Goal: Transaction & Acquisition: Purchase product/service

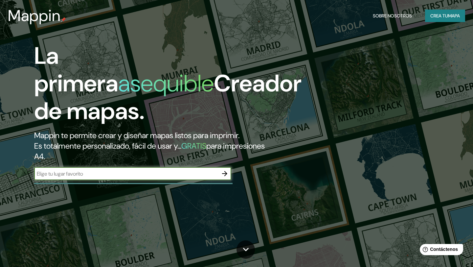
click at [56, 172] on input "text" at bounding box center [126, 174] width 184 height 8
type input "chiautla [GEOGRAPHIC_DATA]"
click at [224, 175] on icon "button" at bounding box center [225, 174] width 8 height 8
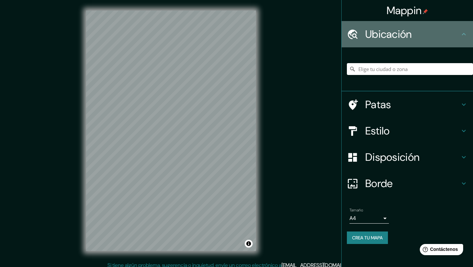
click at [462, 35] on icon at bounding box center [464, 34] width 8 height 8
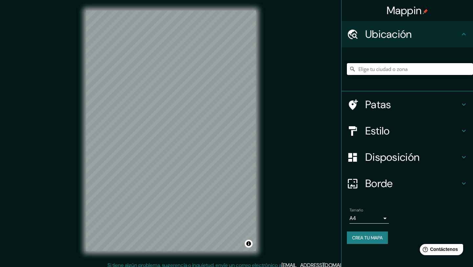
click at [382, 72] on input "Elige tu ciudad o zona" at bounding box center [410, 69] width 126 height 12
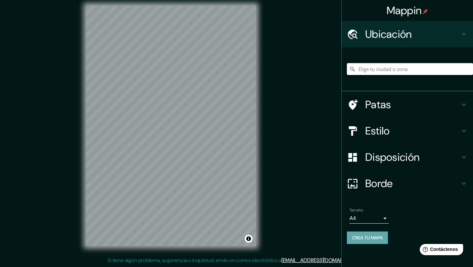
click at [369, 238] on font "Crea tu mapa" at bounding box center [367, 238] width 31 height 6
click at [370, 71] on input "Elige tu ciudad o zona" at bounding box center [410, 69] width 126 height 12
type input "Chiautla, Estado de México, México"
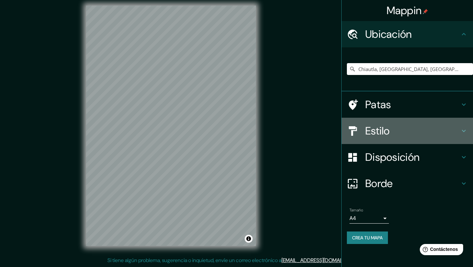
click at [377, 131] on font "Estilo" at bounding box center [378, 131] width 25 height 14
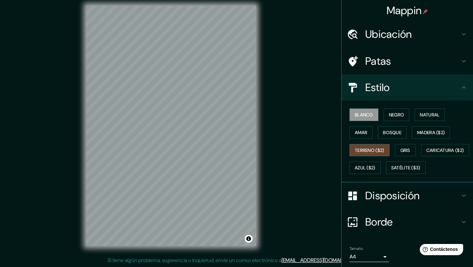
click at [372, 151] on font "Terreno ($2)" at bounding box center [370, 150] width 30 height 6
click at [427, 153] on font "Caricatura ($2)" at bounding box center [446, 150] width 38 height 6
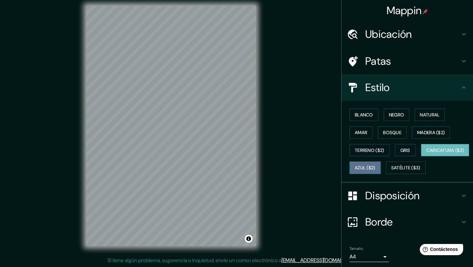
click at [376, 170] on font "Azul ($2)" at bounding box center [365, 168] width 21 height 6
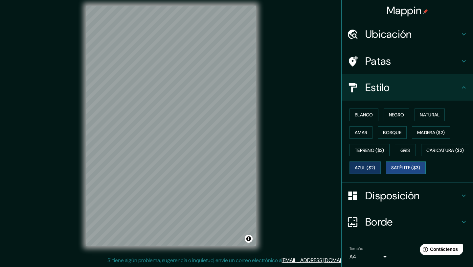
click at [392, 171] on font "Satélite ($3)" at bounding box center [406, 168] width 29 height 6
click at [395, 134] on font "Bosque" at bounding box center [392, 133] width 18 height 6
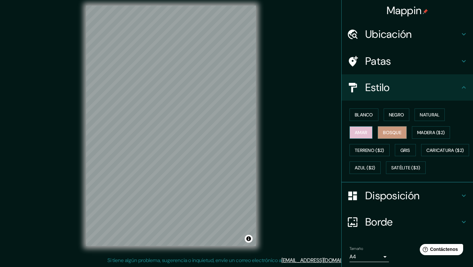
click at [362, 135] on font "Amar" at bounding box center [361, 132] width 12 height 9
click at [434, 114] on font "Natural" at bounding box center [430, 115] width 20 height 6
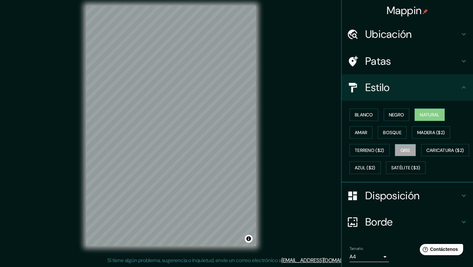
click at [405, 153] on font "Gris" at bounding box center [406, 150] width 10 height 6
click at [462, 200] on icon at bounding box center [464, 196] width 8 height 8
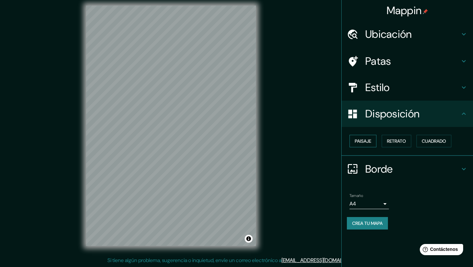
click at [361, 145] on button "Paisaje" at bounding box center [363, 141] width 27 height 12
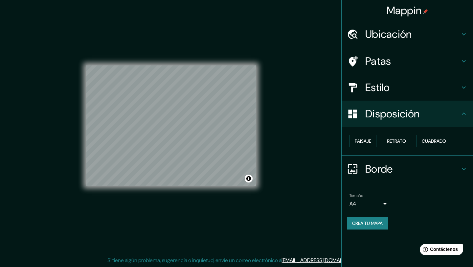
click at [400, 141] on font "Retrato" at bounding box center [396, 141] width 19 height 6
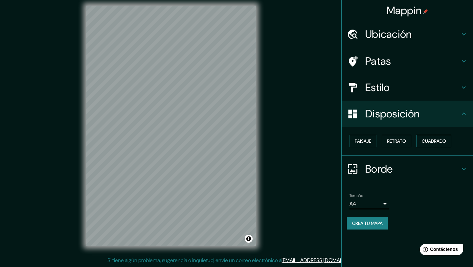
click at [433, 137] on font "Cuadrado" at bounding box center [434, 141] width 24 height 9
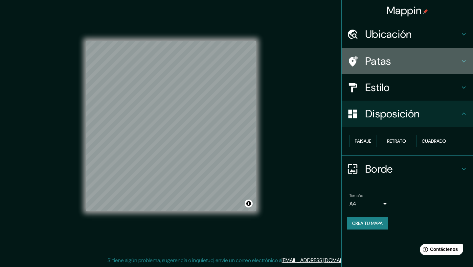
click at [463, 62] on icon at bounding box center [464, 61] width 8 height 8
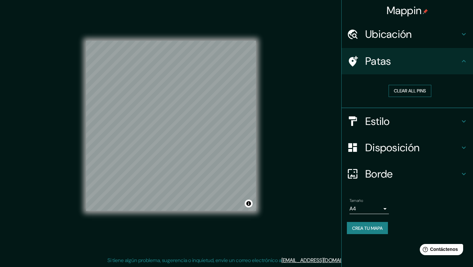
click at [417, 94] on button "Clear all pins" at bounding box center [410, 91] width 43 height 12
click at [464, 121] on icon at bounding box center [464, 121] width 8 height 8
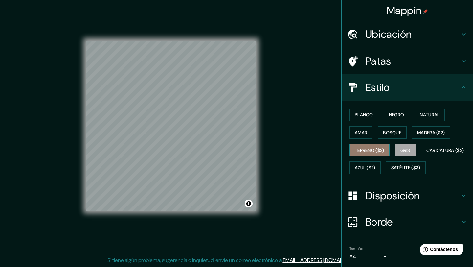
click at [370, 149] on font "Terreno ($2)" at bounding box center [370, 150] width 30 height 6
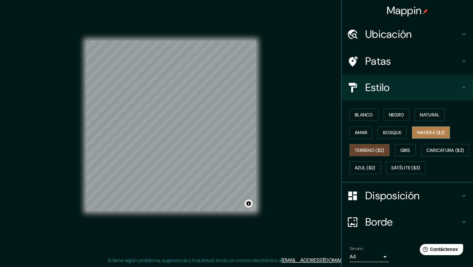
click at [445, 127] on button "Madera ($2)" at bounding box center [431, 132] width 38 height 12
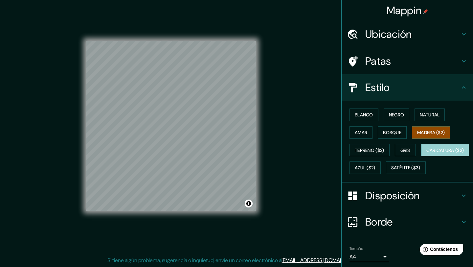
click at [427, 153] on font "Caricatura ($2)" at bounding box center [446, 150] width 38 height 6
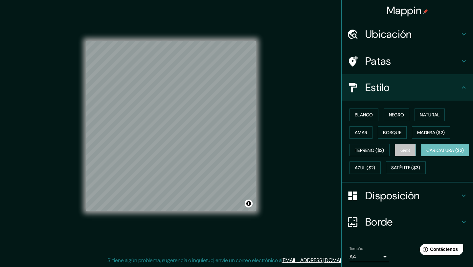
click at [410, 153] on font "Gris" at bounding box center [406, 150] width 10 height 6
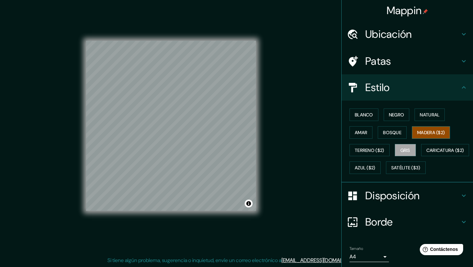
click at [429, 134] on font "Madera ($2)" at bounding box center [432, 133] width 28 height 6
